Goal: Information Seeking & Learning: Learn about a topic

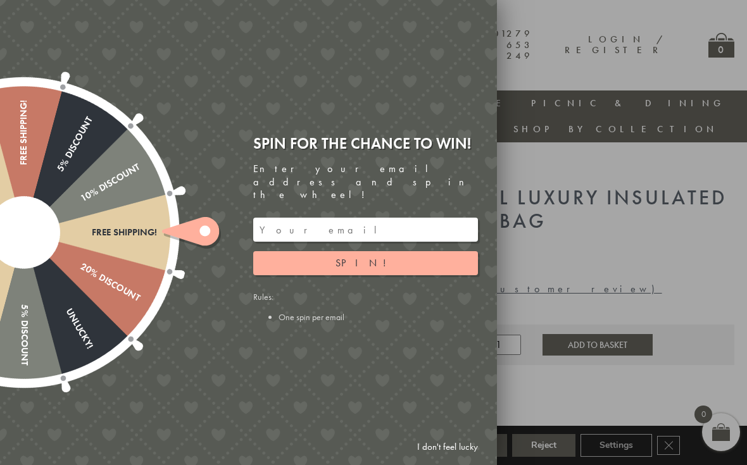
click at [568, 61] on div at bounding box center [373, 232] width 747 height 465
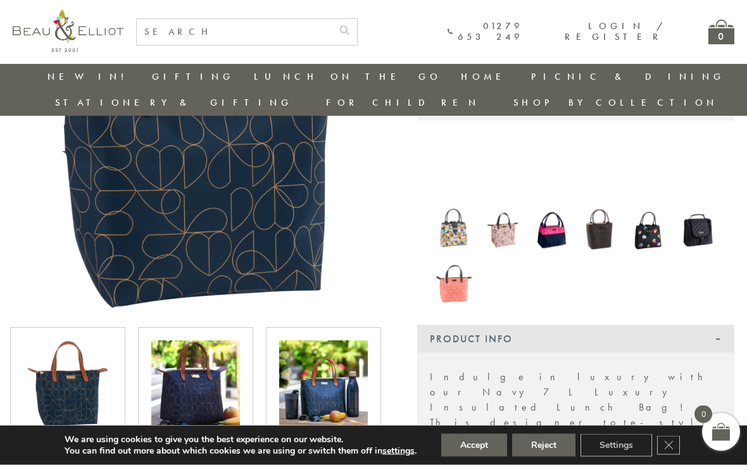
scroll to position [218, 0]
click at [333, 368] on img at bounding box center [323, 385] width 89 height 89
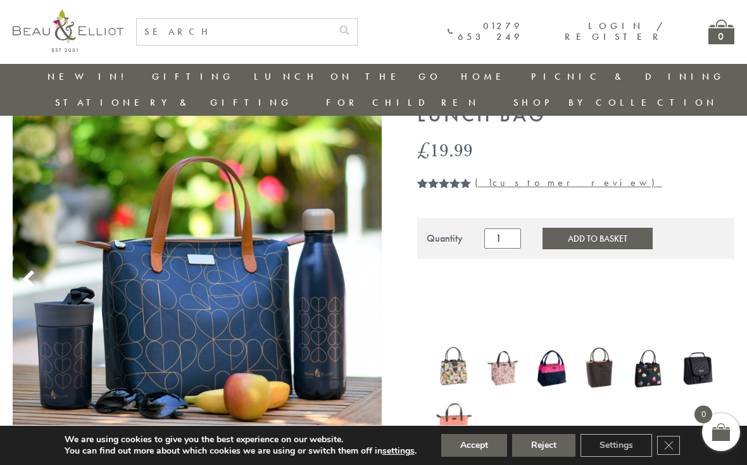
scroll to position [79, 0]
click at [453, 346] on img at bounding box center [454, 369] width 36 height 47
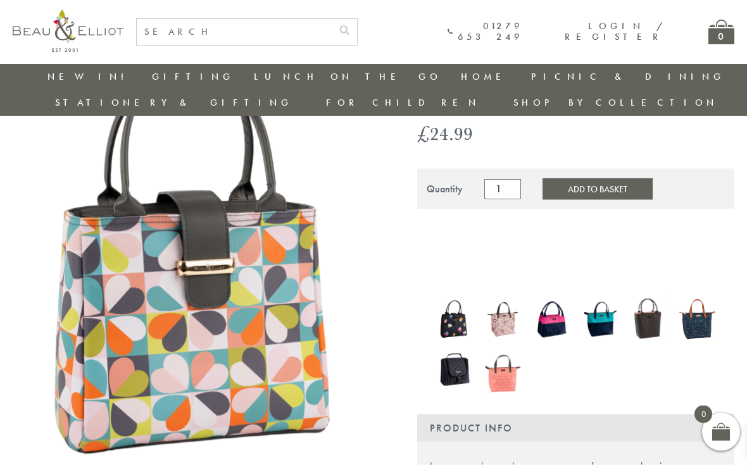
scroll to position [120, 0]
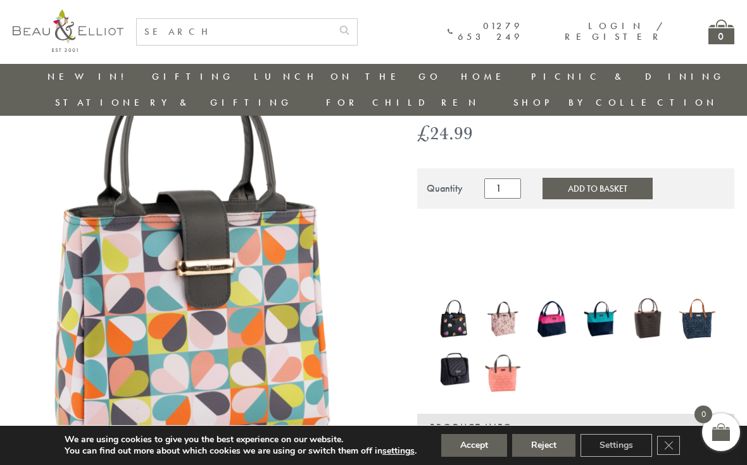
click at [552, 296] on img at bounding box center [552, 319] width 36 height 47
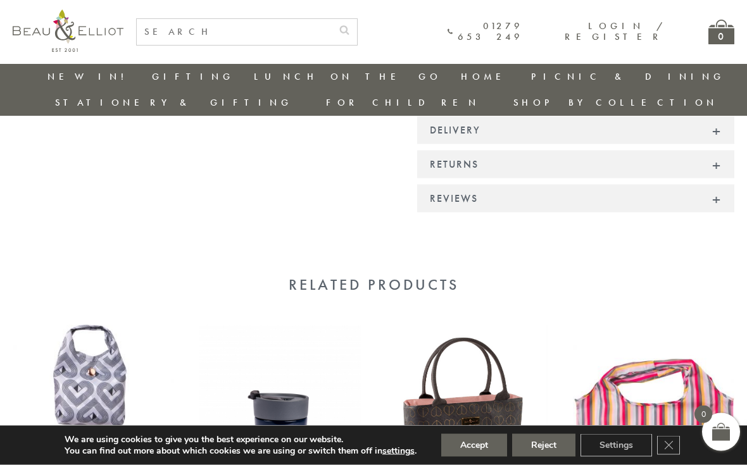
scroll to position [1359, 0]
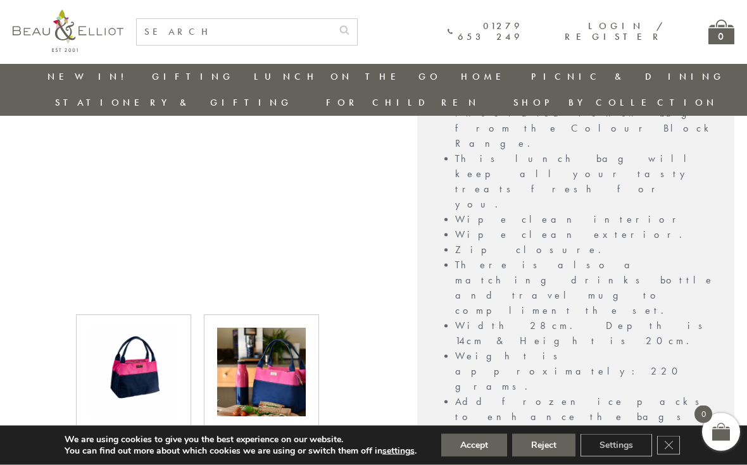
scroll to position [415, 0]
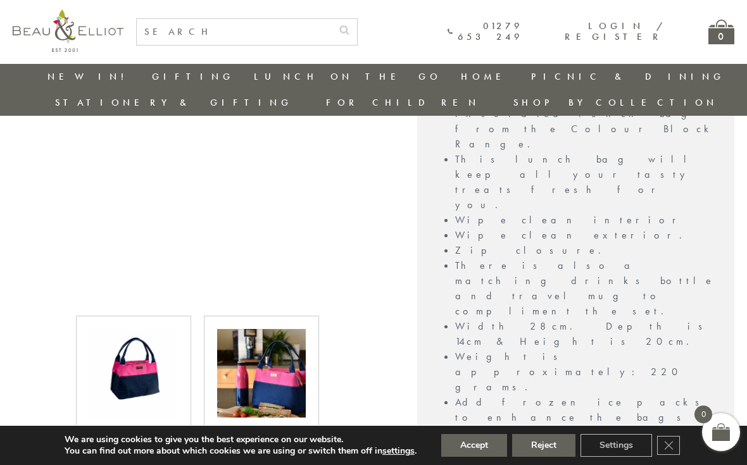
click at [281, 360] on img at bounding box center [261, 373] width 89 height 89
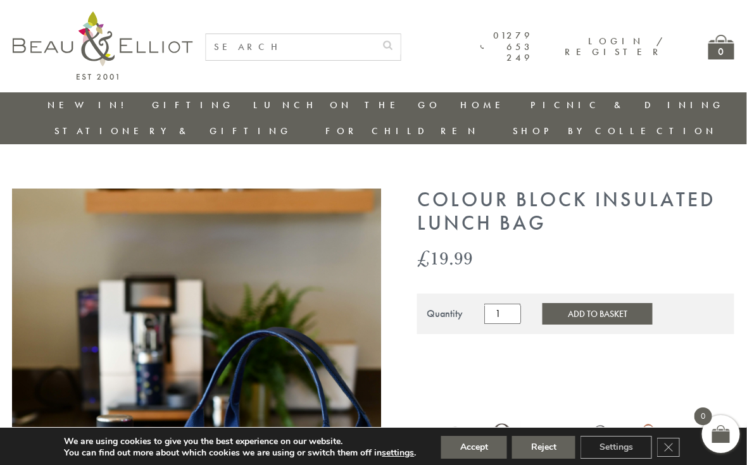
scroll to position [0, 3]
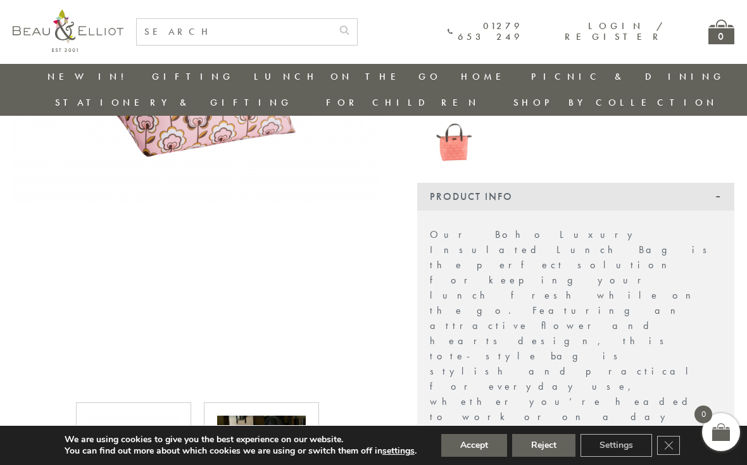
scroll to position [476, 0]
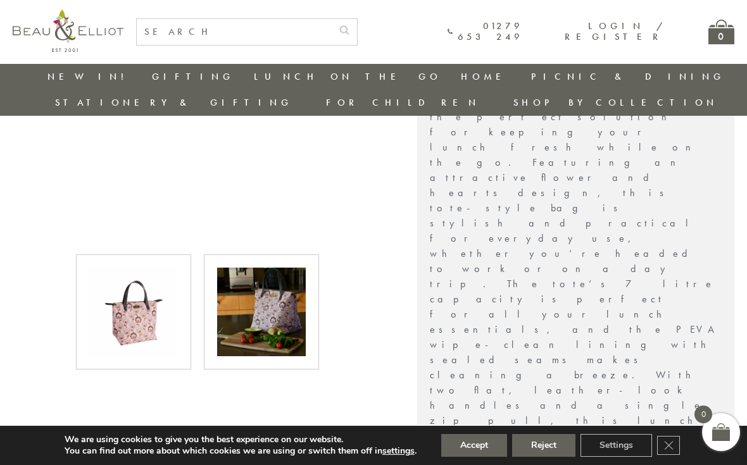
click at [268, 302] on img at bounding box center [261, 312] width 89 height 89
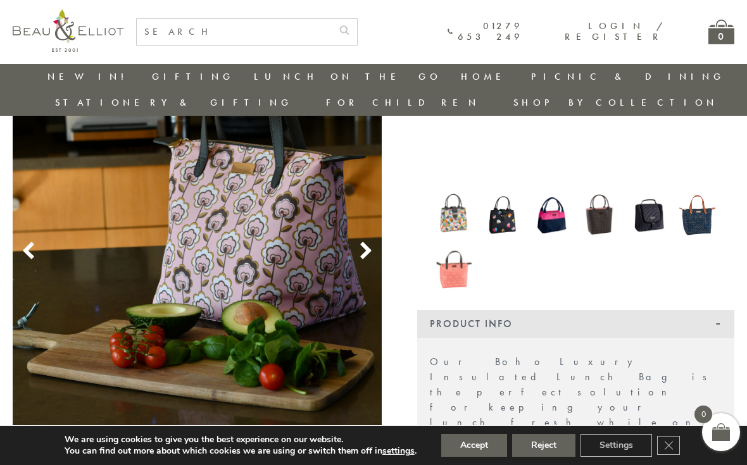
scroll to position [137, 0]
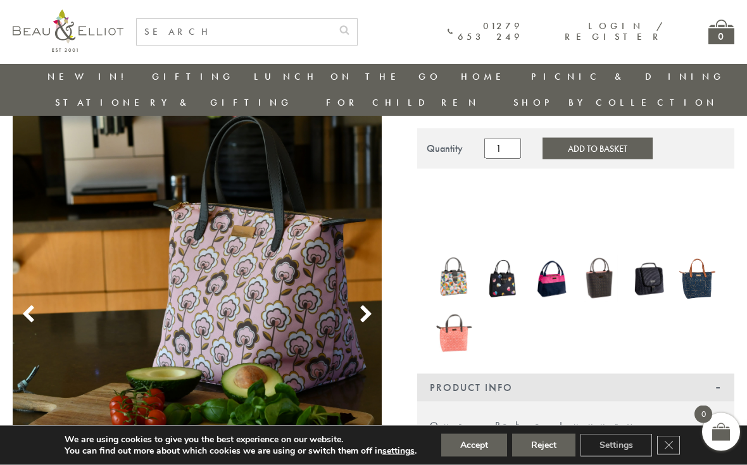
click at [367, 306] on icon at bounding box center [365, 315] width 19 height 19
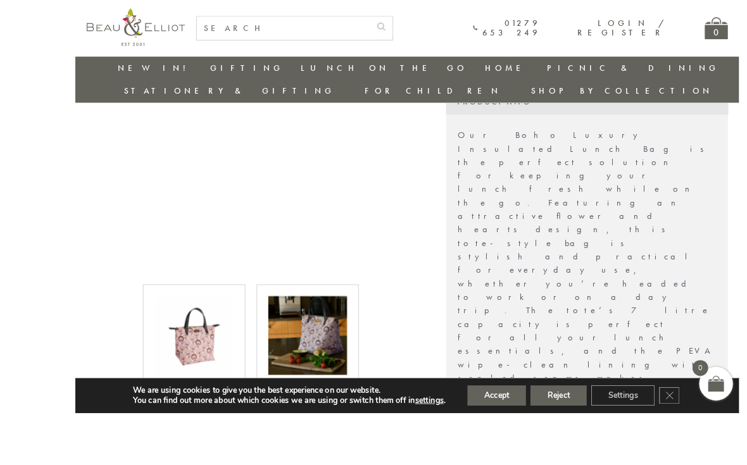
scroll to position [458, 0]
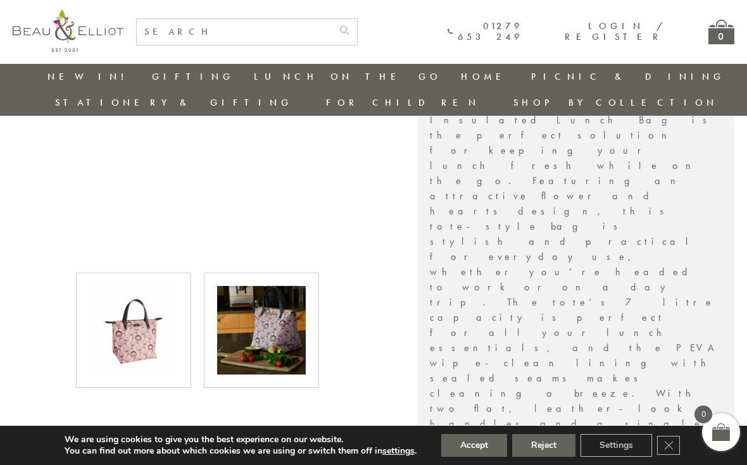
click at [267, 109] on link "Insulated Lunch Bags" at bounding box center [324, 114] width 114 height 22
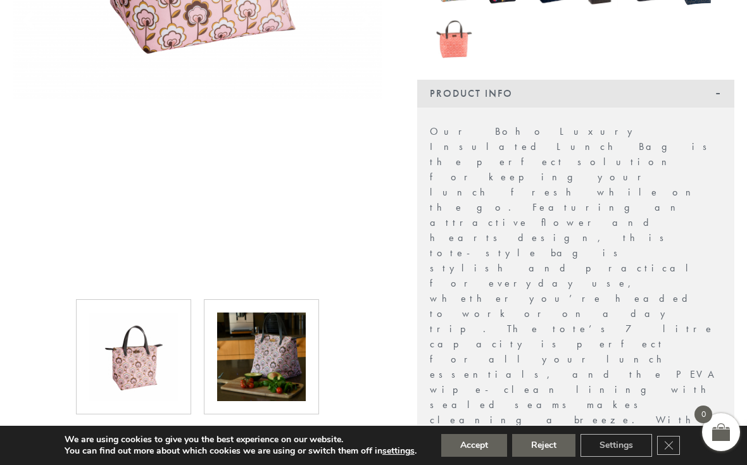
scroll to position [480, 0]
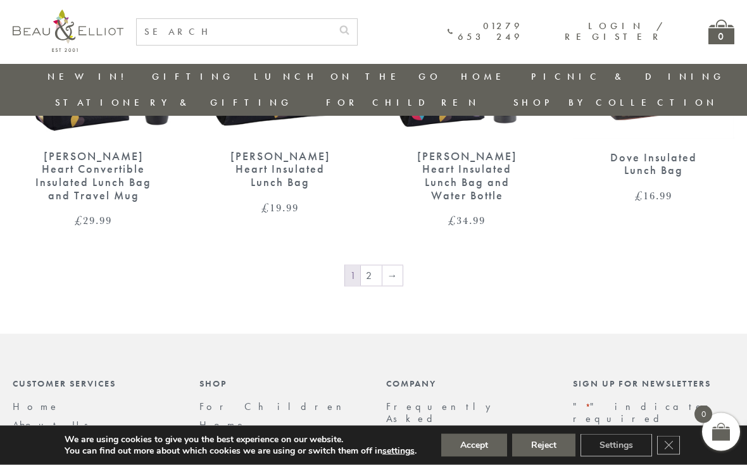
scroll to position [2150, 0]
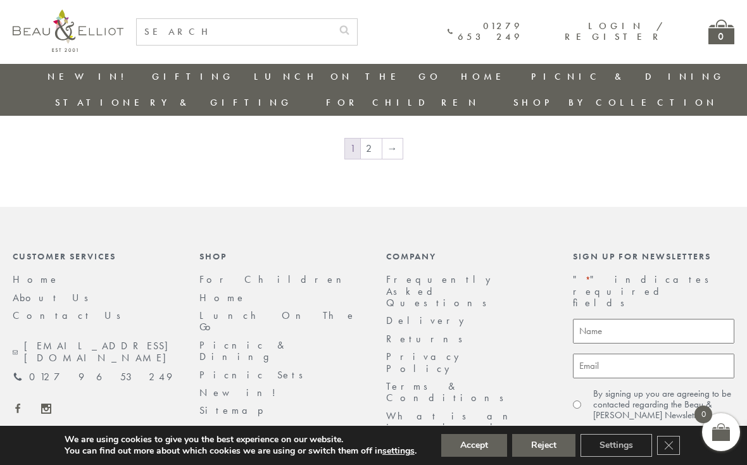
click at [372, 139] on link "2" at bounding box center [371, 149] width 21 height 20
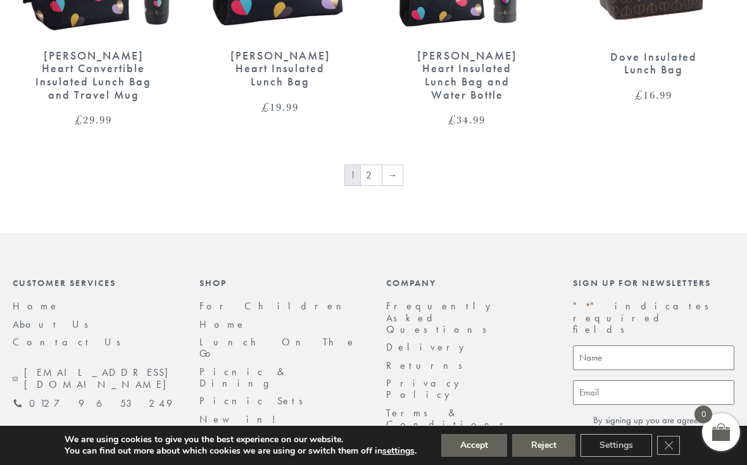
scroll to position [2173, 0]
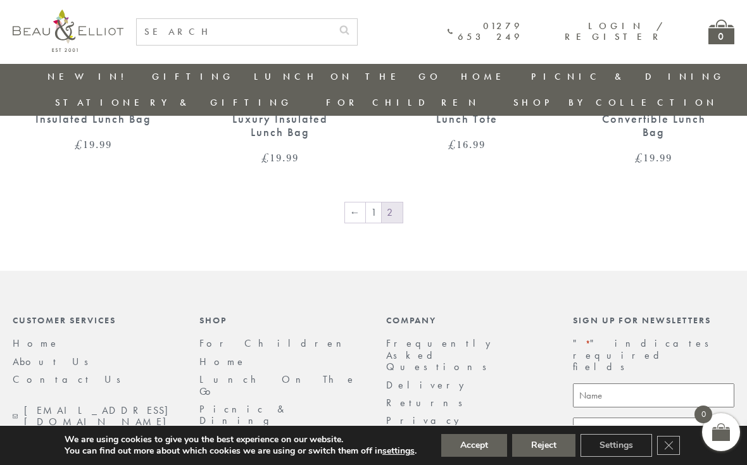
scroll to position [882, 0]
